Goal: Task Accomplishment & Management: Complete application form

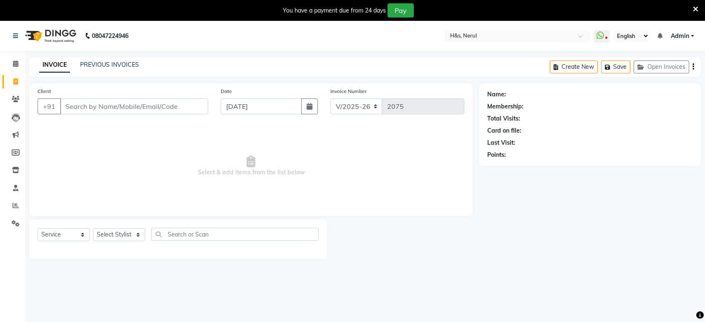
select select "6419"
select select "service"
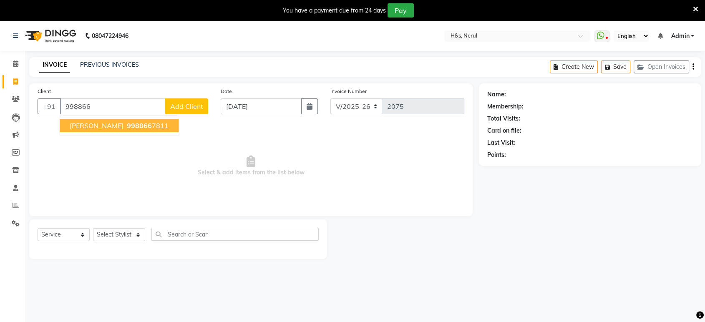
click at [102, 121] on span "[PERSON_NAME]" at bounding box center [97, 125] width 54 height 8
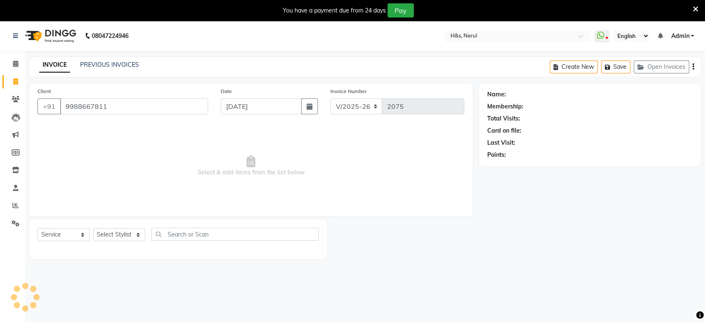
type input "9988667811"
select select "1: Object"
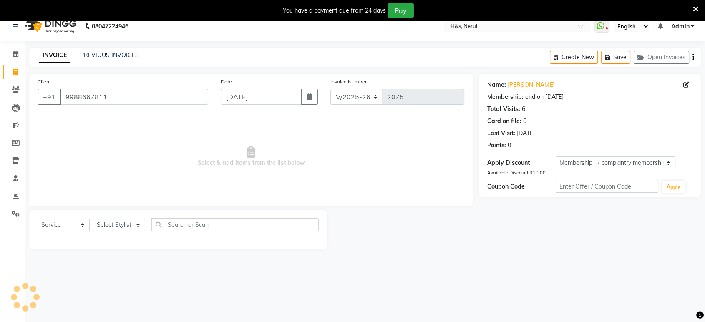
scroll to position [20, 0]
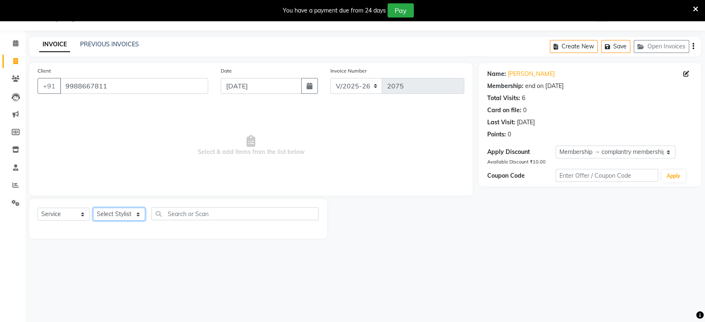
click at [139, 214] on select "Select Stylist ankit [PERSON_NAME] Foram [PERSON_NAME] [PERSON_NAME] [PERSON_NA…" at bounding box center [119, 214] width 52 height 13
select select "49331"
click at [93, 208] on select "Select Stylist ankit Dipeeka Foram jack Joshua Kuldeep matai Ratna sayli sheetal" at bounding box center [119, 214] width 52 height 13
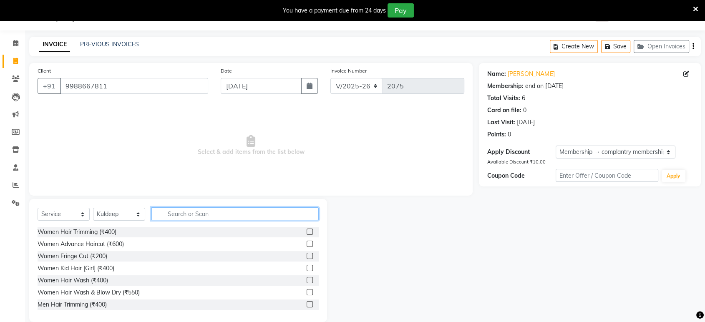
click at [186, 212] on input "text" at bounding box center [234, 213] width 167 height 13
type input "hair"
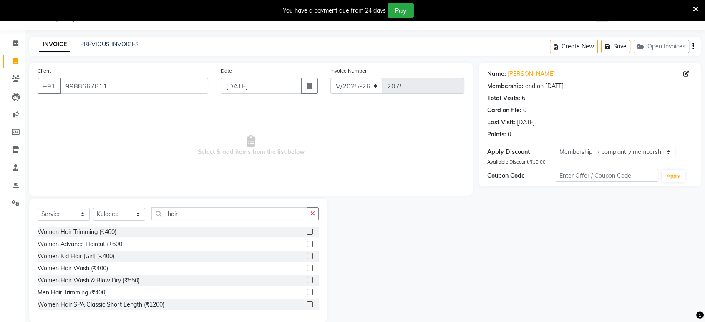
click at [307, 279] on label at bounding box center [310, 280] width 6 height 6
click at [307, 279] on input "checkbox" at bounding box center [309, 280] width 5 height 5
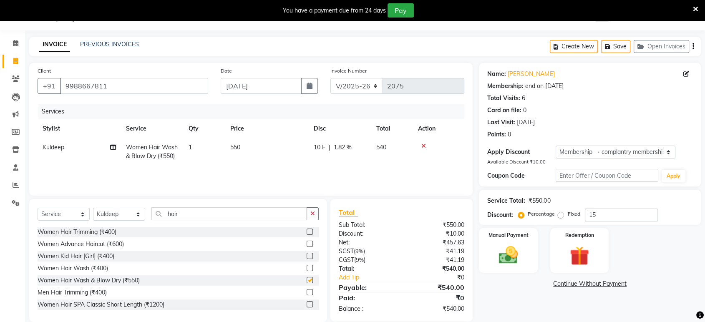
checkbox input "false"
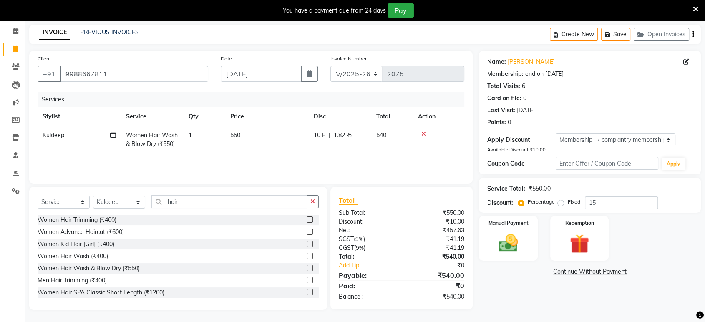
click at [340, 158] on div "Services Stylist Service Qty Price Disc Total Action Kuldeep Women Hair Wash & …" at bounding box center [251, 133] width 427 height 83
click at [345, 137] on span "1.82 %" at bounding box center [343, 135] width 18 height 9
select select "49331"
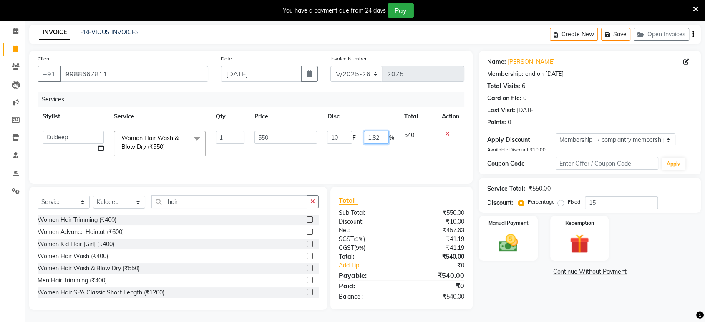
click at [381, 134] on input "1.82" at bounding box center [376, 137] width 25 height 13
type input "1"
type input "15"
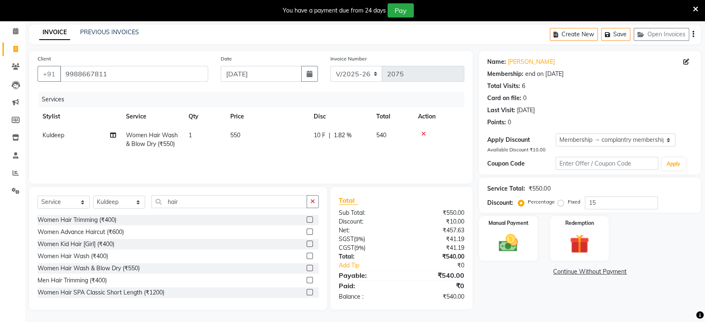
click at [237, 133] on span "550" at bounding box center [235, 135] width 10 height 8
select select "49331"
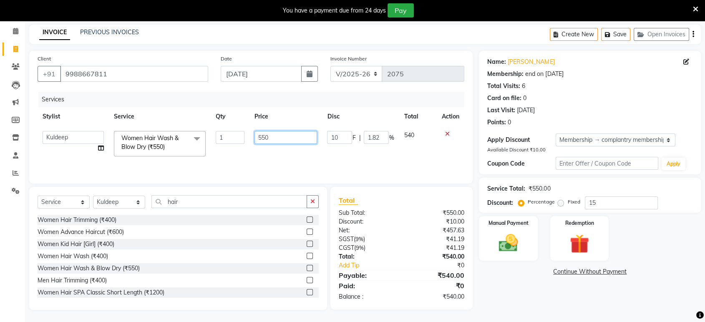
click at [278, 133] on input "550" at bounding box center [286, 137] width 63 height 13
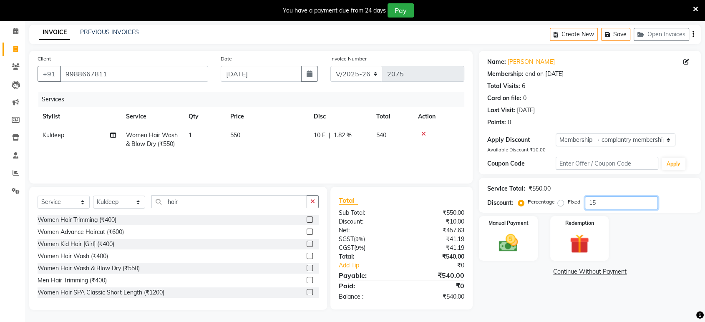
click at [600, 199] on input "15" at bounding box center [621, 203] width 73 height 13
type input "1"
click at [285, 139] on td "550" at bounding box center [266, 140] width 83 height 28
select select "49331"
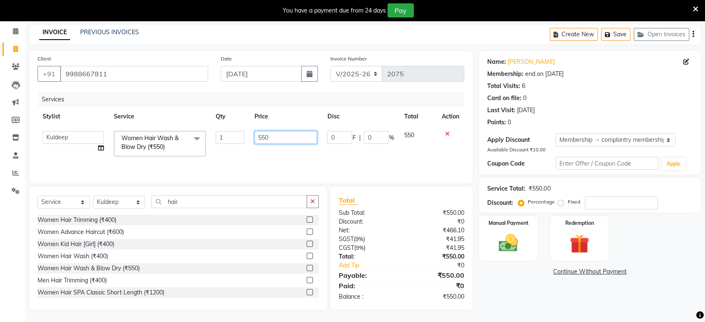
click at [297, 138] on input "550" at bounding box center [286, 137] width 63 height 13
type input "5"
type input "467"
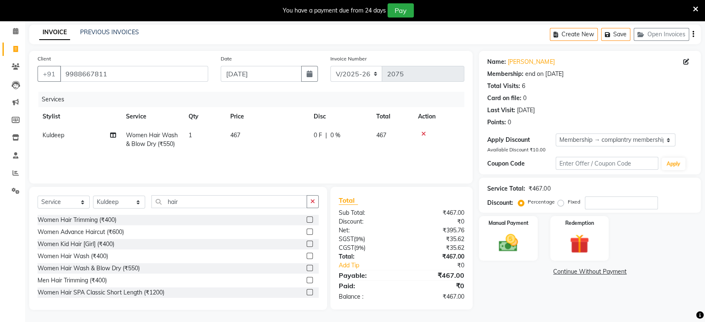
click at [263, 156] on div "Services Stylist Service Qty Price Disc Total Action Kuldeep Women Hair Wash & …" at bounding box center [251, 133] width 427 height 83
click at [525, 244] on div "Manual Payment" at bounding box center [508, 238] width 61 height 47
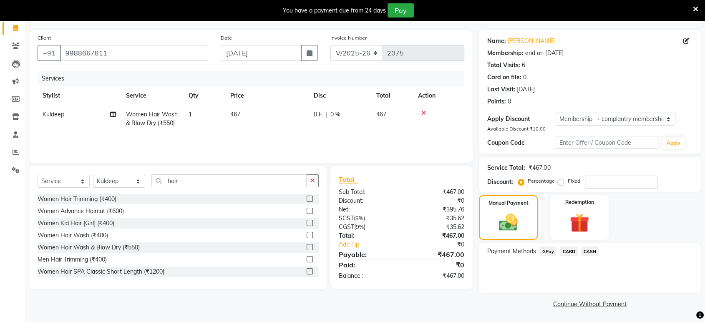
scroll to position [54, 0]
click at [547, 255] on span "GPay" at bounding box center [547, 251] width 17 height 10
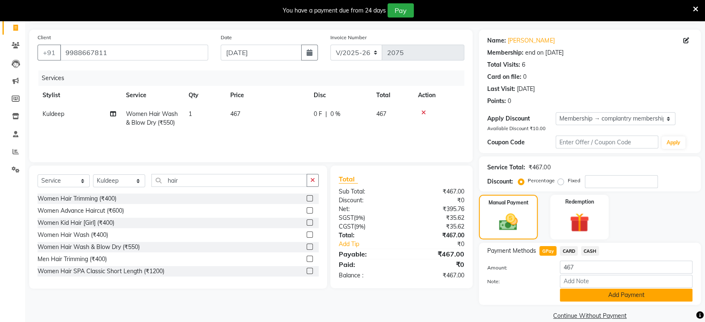
click at [597, 299] on button "Add Payment" at bounding box center [626, 295] width 133 height 13
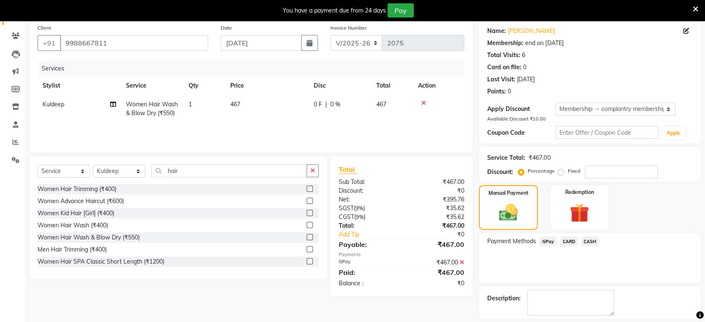
scroll to position [100, 0]
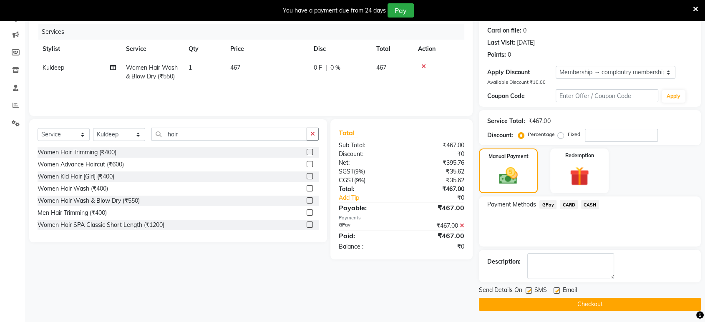
click at [557, 290] on label at bounding box center [557, 290] width 6 height 6
click at [557, 290] on input "checkbox" at bounding box center [556, 290] width 5 height 5
checkbox input "false"
click at [528, 302] on button "Checkout" at bounding box center [590, 304] width 222 height 13
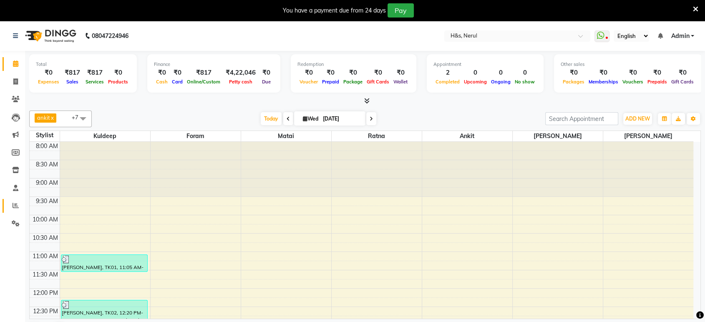
scroll to position [183, 0]
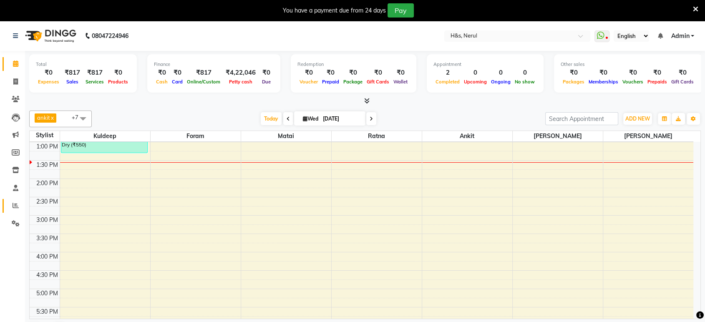
click at [15, 211] on link "Reports" at bounding box center [13, 206] width 20 height 14
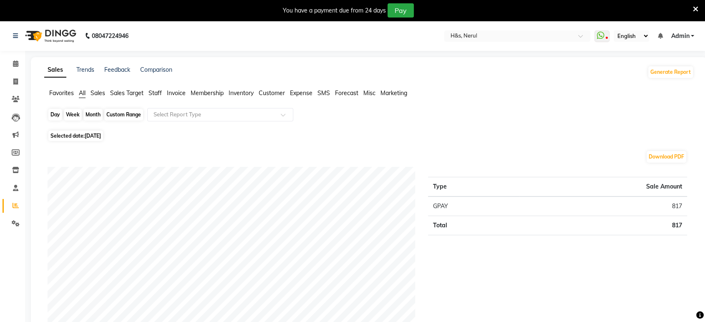
click at [57, 116] on div "Day" at bounding box center [55, 115] width 14 height 12
select select "9"
select select "2025"
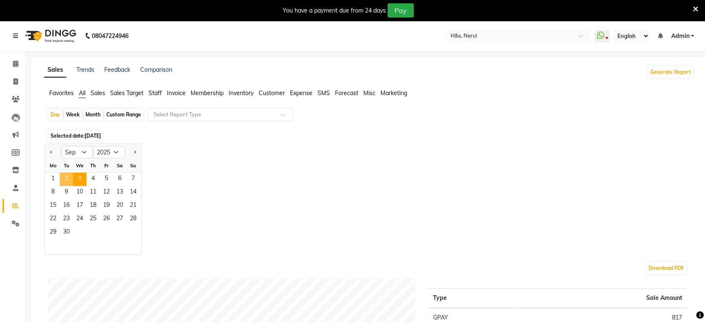
click at [70, 179] on span "2" at bounding box center [66, 179] width 13 height 13
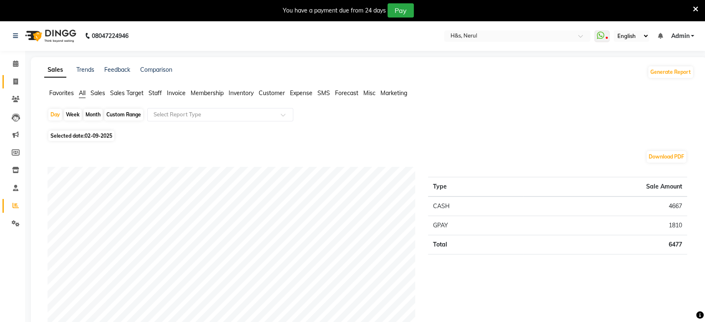
click at [13, 79] on icon at bounding box center [15, 81] width 5 height 6
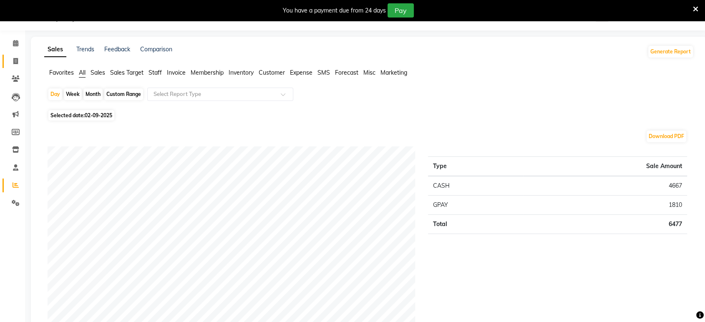
select select "6419"
select select "service"
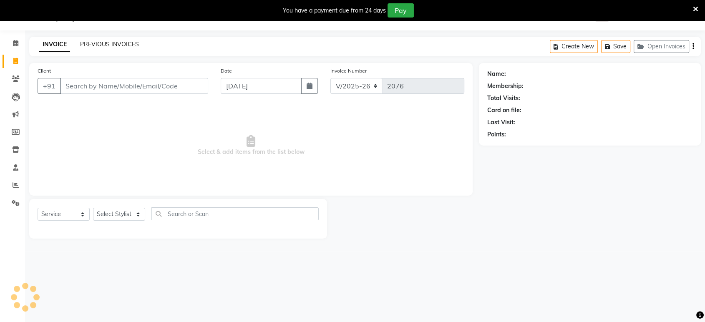
click at [104, 43] on link "PREVIOUS INVOICES" at bounding box center [109, 44] width 59 height 8
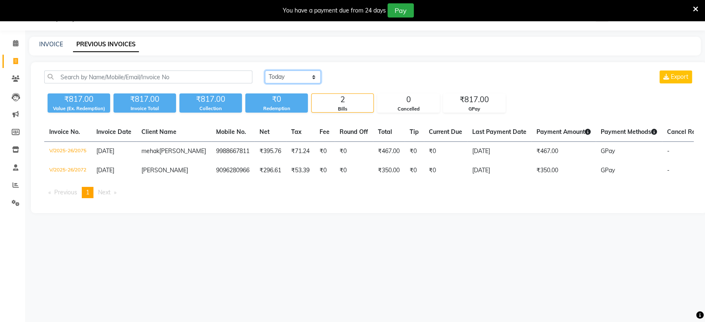
click at [307, 79] on select "Today Yesterday Custom Range" at bounding box center [293, 77] width 56 height 13
select select "yesterday"
click at [265, 71] on select "Today Yesterday Custom Range" at bounding box center [293, 77] width 56 height 13
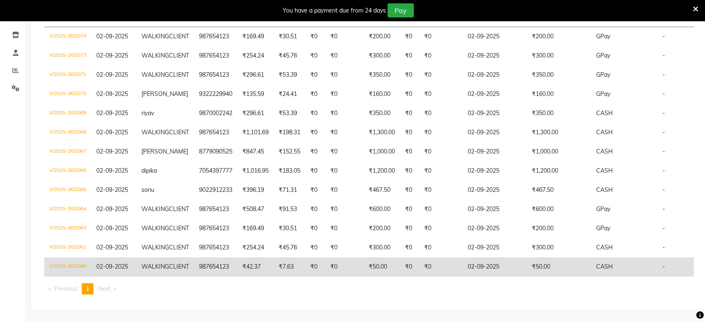
scroll to position [163, 0]
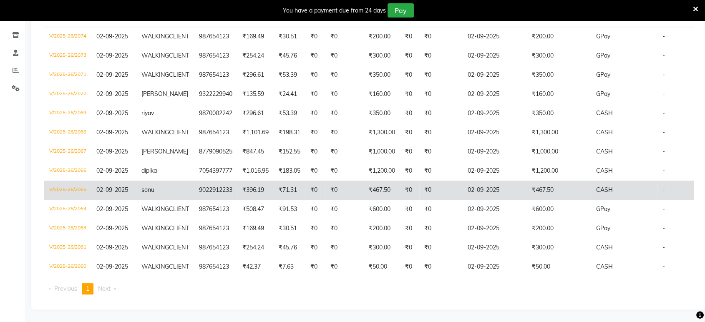
click at [478, 194] on td "02-09-2025" at bounding box center [495, 190] width 64 height 19
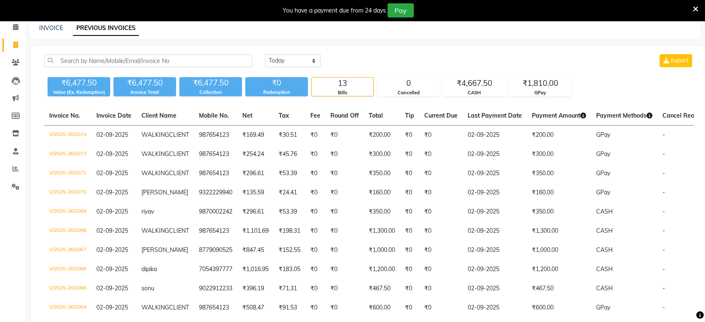
scroll to position [0, 0]
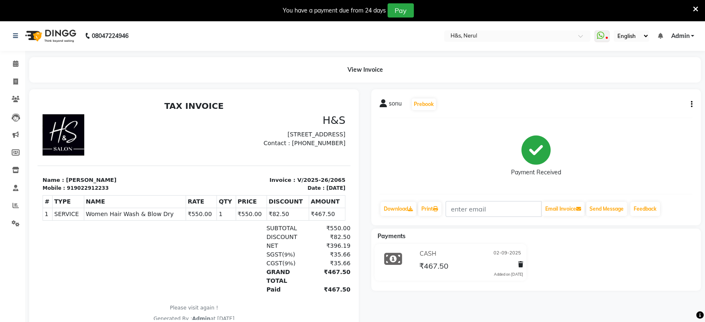
click at [693, 104] on div "sonu Prebook Payment Received Download Print Email Invoice Send Message Feedback" at bounding box center [536, 157] width 330 height 136
click at [691, 105] on icon "button" at bounding box center [692, 104] width 2 height 0
click at [651, 98] on div "Split Service Amount" at bounding box center [636, 94] width 86 height 10
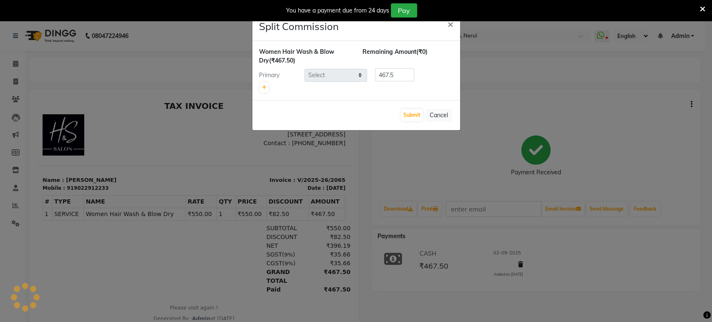
select select "49333"
click at [451, 23] on span "×" at bounding box center [451, 24] width 6 height 13
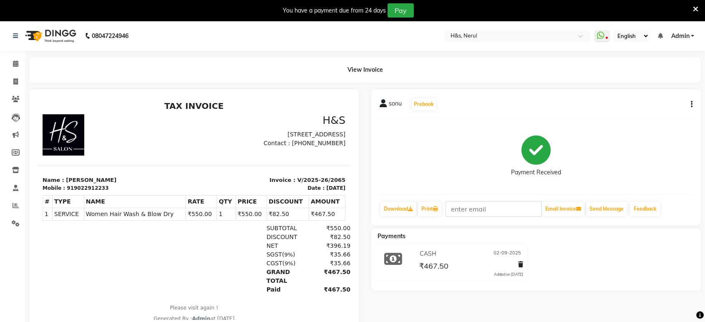
click at [691, 105] on icon "button" at bounding box center [692, 104] width 2 height 0
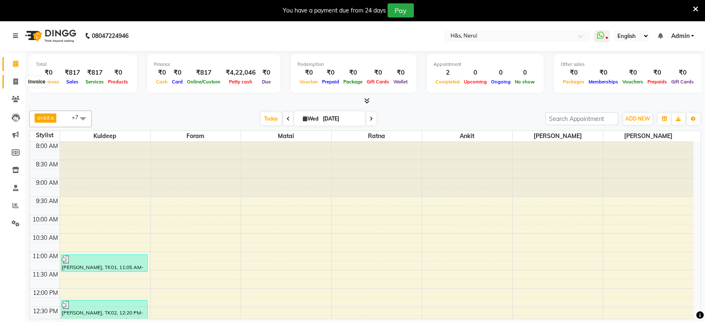
click at [10, 81] on span at bounding box center [15, 82] width 15 height 10
select select "service"
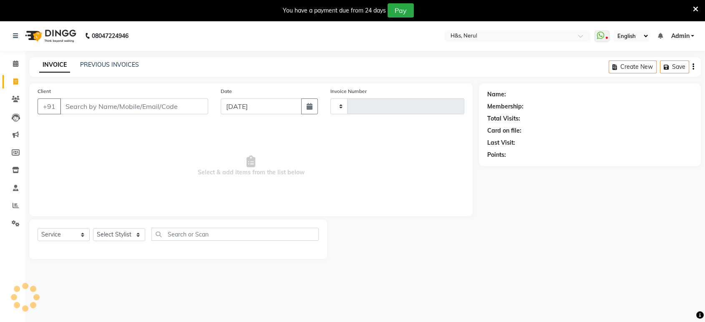
type input "2076"
select select "6419"
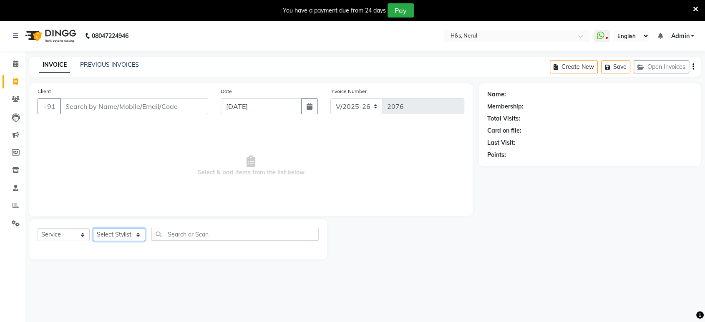
click at [138, 238] on select "Select Stylist ankit [PERSON_NAME] Foram [PERSON_NAME] [PERSON_NAME] [PERSON_NA…" at bounding box center [119, 234] width 52 height 13
select select "89022"
click at [93, 228] on select "Select Stylist ankit [PERSON_NAME] Foram [PERSON_NAME] [PERSON_NAME] [PERSON_NA…" at bounding box center [119, 234] width 52 height 13
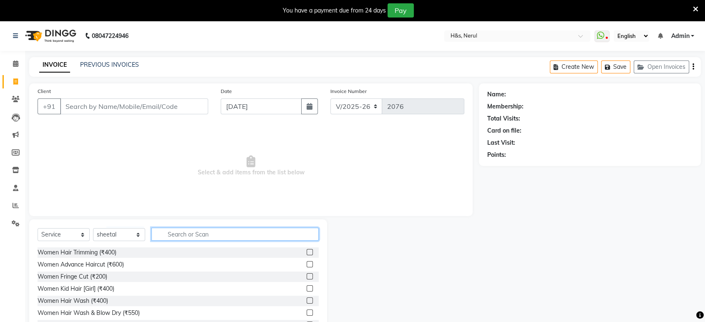
click at [177, 232] on input "text" at bounding box center [234, 234] width 167 height 13
type input "mani"
